Goal: Navigation & Orientation: Go to known website

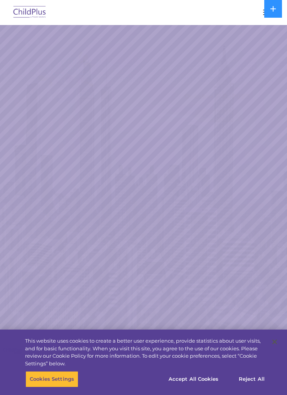
select select "MEDIUM"
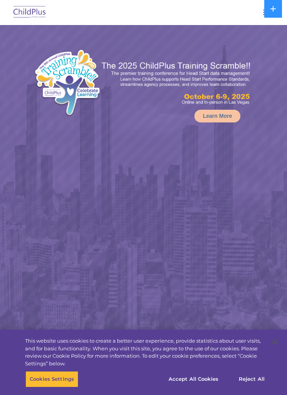
select select "MEDIUM"
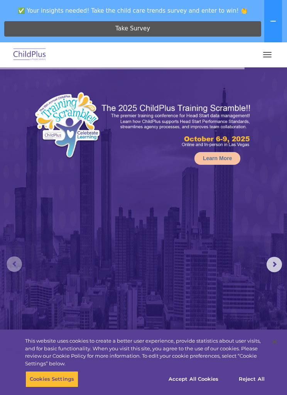
click at [13, 257] on rs-arrow at bounding box center [14, 264] width 15 height 15
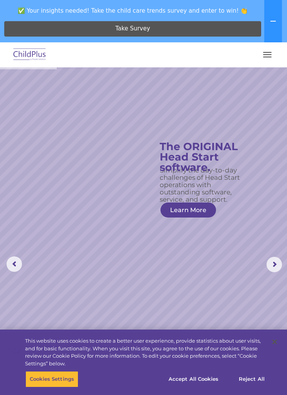
click at [15, 57] on img at bounding box center [30, 55] width 36 height 18
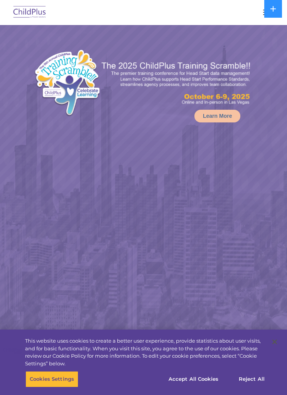
select select "MEDIUM"
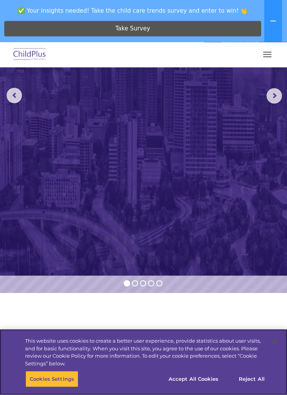
scroll to position [165, 0]
